Goal: Transaction & Acquisition: Purchase product/service

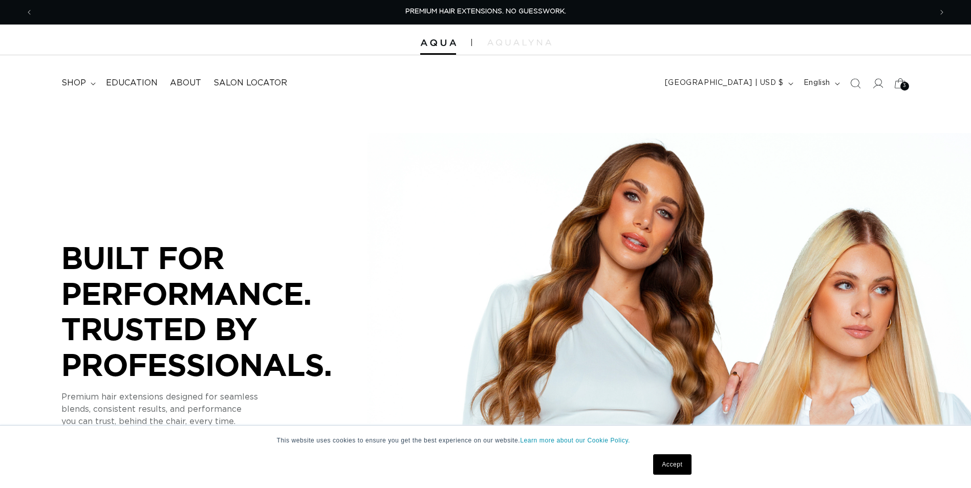
click at [901, 86] on div "3 3" at bounding box center [904, 86] width 9 height 9
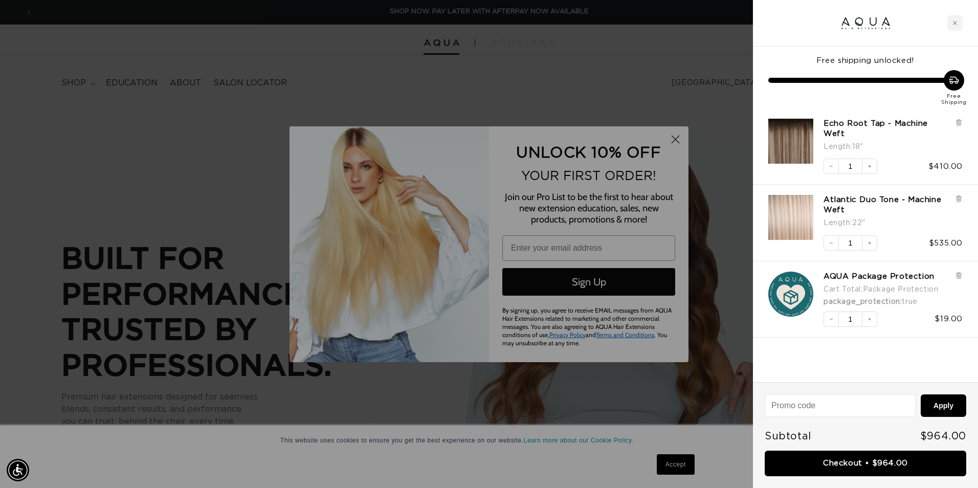
click at [677, 143] on div at bounding box center [489, 244] width 978 height 488
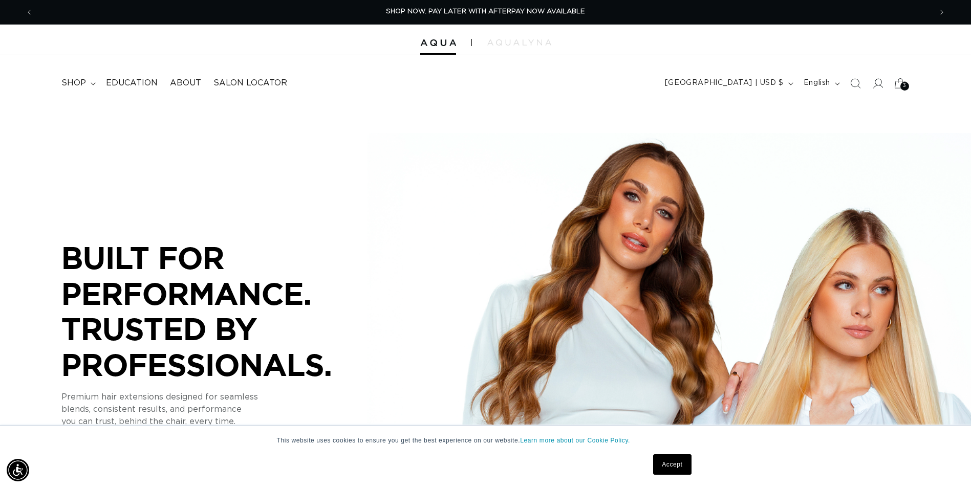
click at [895, 86] on icon at bounding box center [899, 83] width 11 height 10
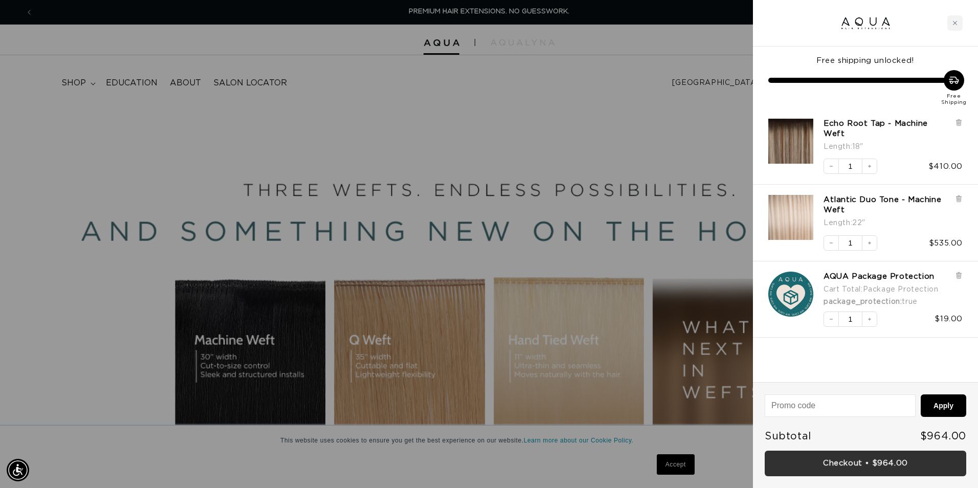
click at [862, 471] on link "Checkout • $964.00" at bounding box center [866, 464] width 202 height 26
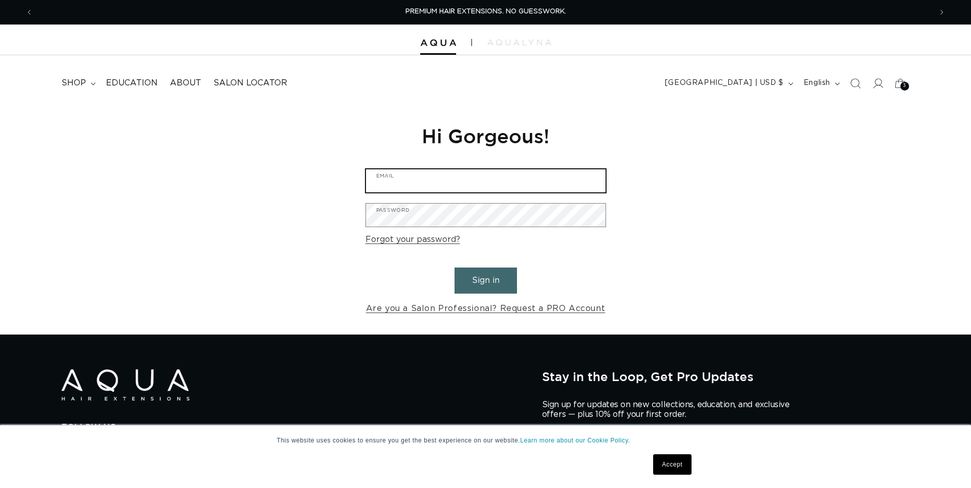
click at [398, 181] on input "Email" at bounding box center [485, 180] width 239 height 23
type input "[EMAIL_ADDRESS][DOMAIN_NAME]"
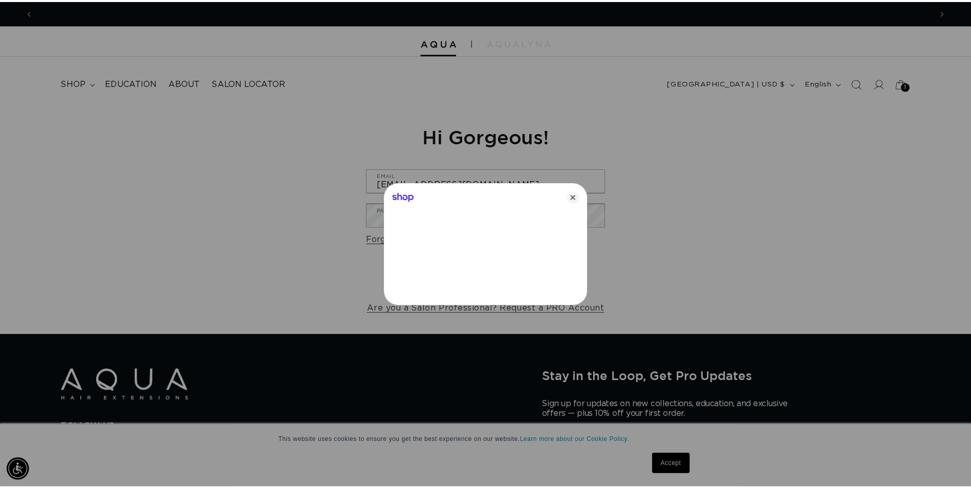
scroll to position [0, 0]
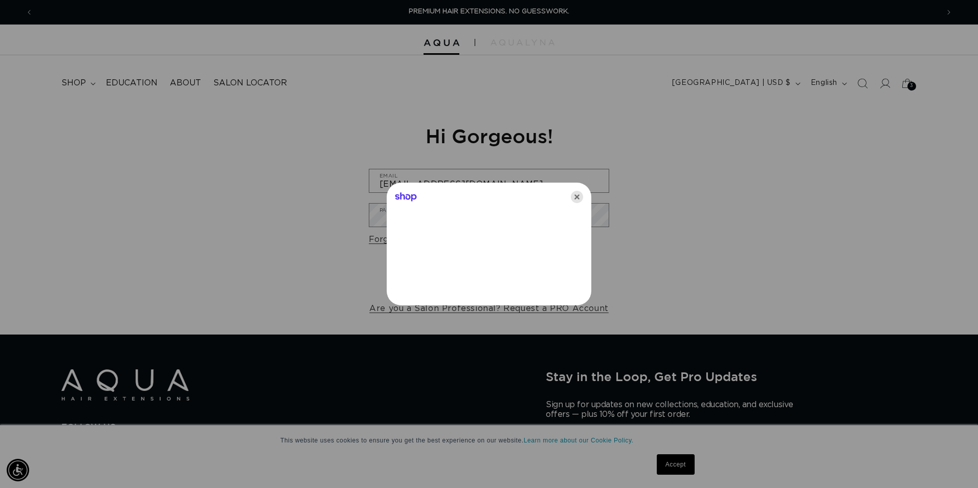
click at [574, 196] on icon "Close" at bounding box center [577, 197] width 12 height 12
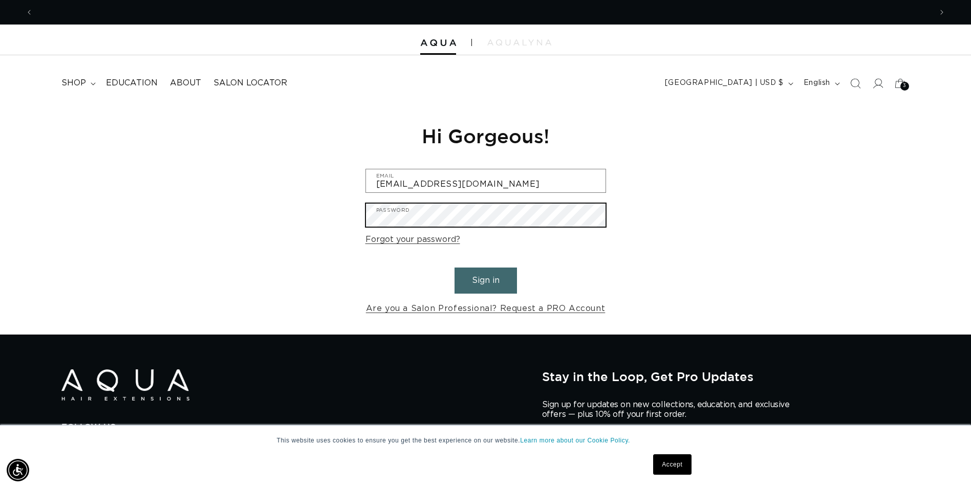
scroll to position [0, 1796]
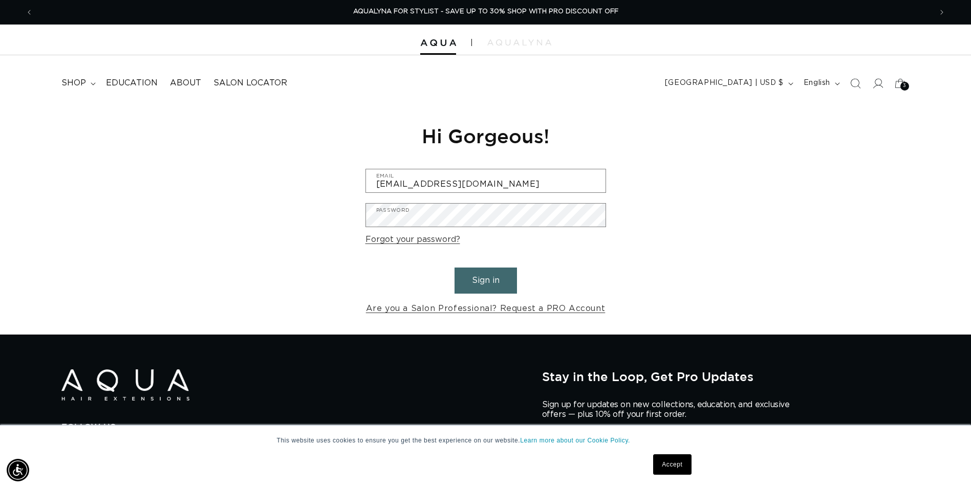
click at [463, 286] on button "Sign in" at bounding box center [485, 281] width 62 height 26
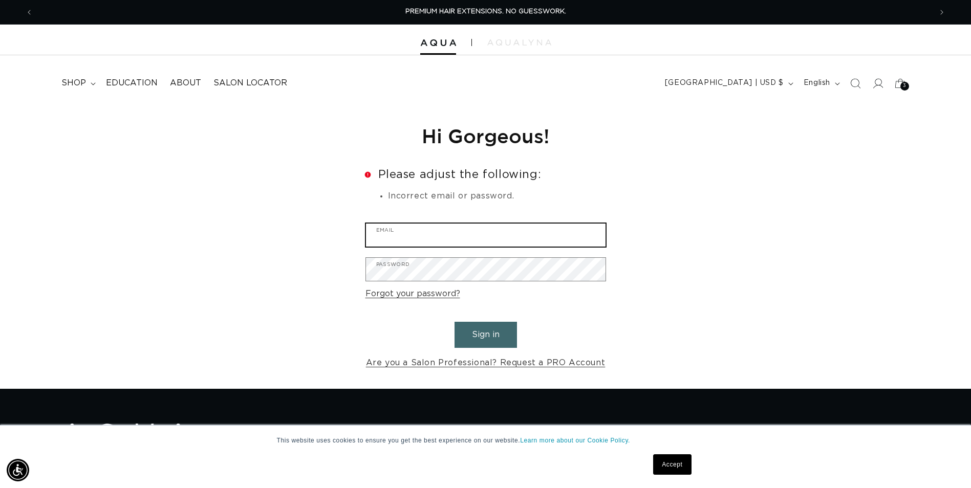
click at [461, 232] on input "Email" at bounding box center [485, 235] width 239 height 23
type input "[EMAIL_ADDRESS][DOMAIN_NAME]"
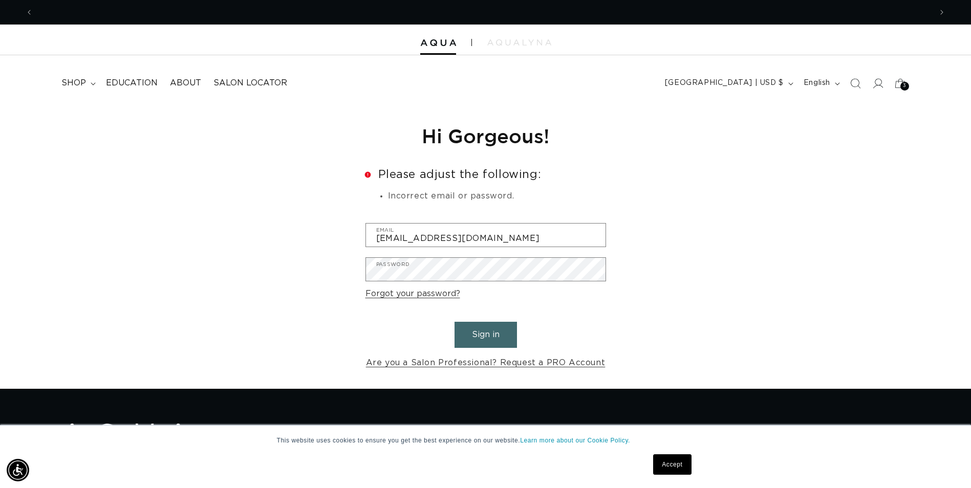
click at [503, 337] on button "Sign in" at bounding box center [485, 335] width 62 height 26
